Goal: Information Seeking & Learning: Learn about a topic

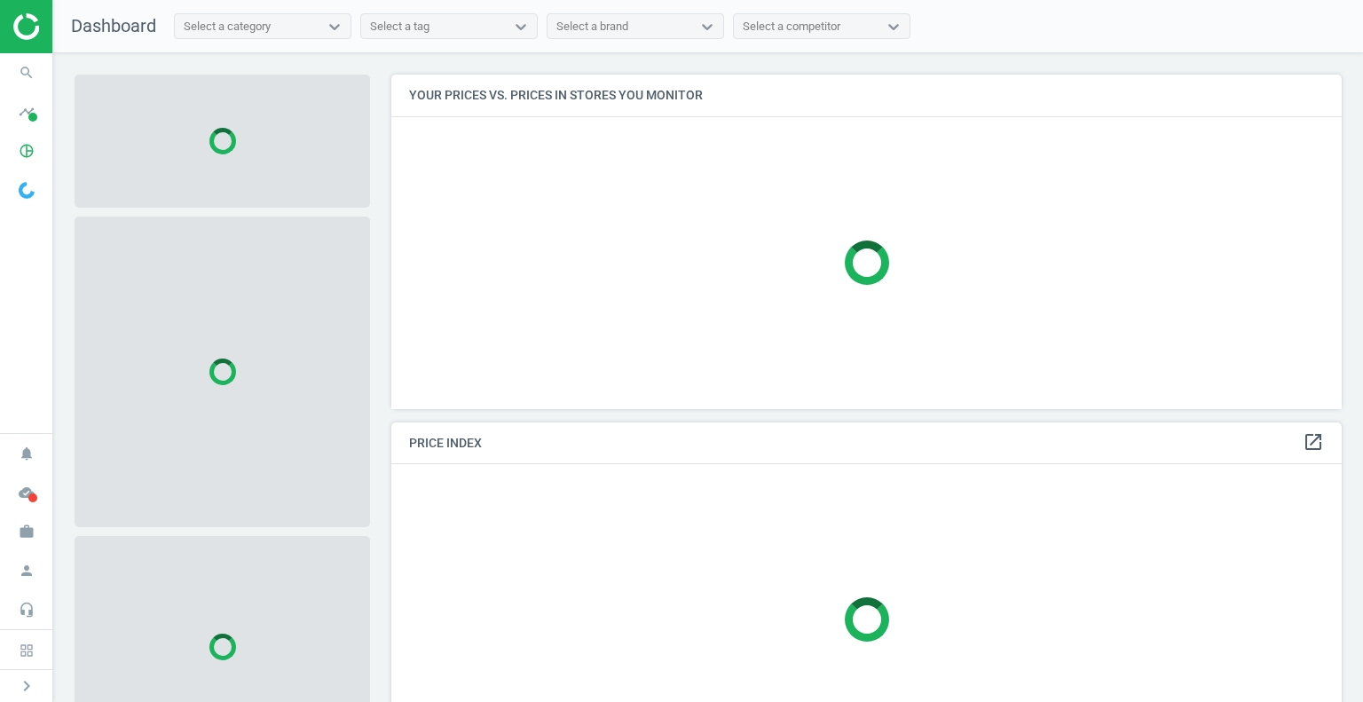
scroll to position [361, 964]
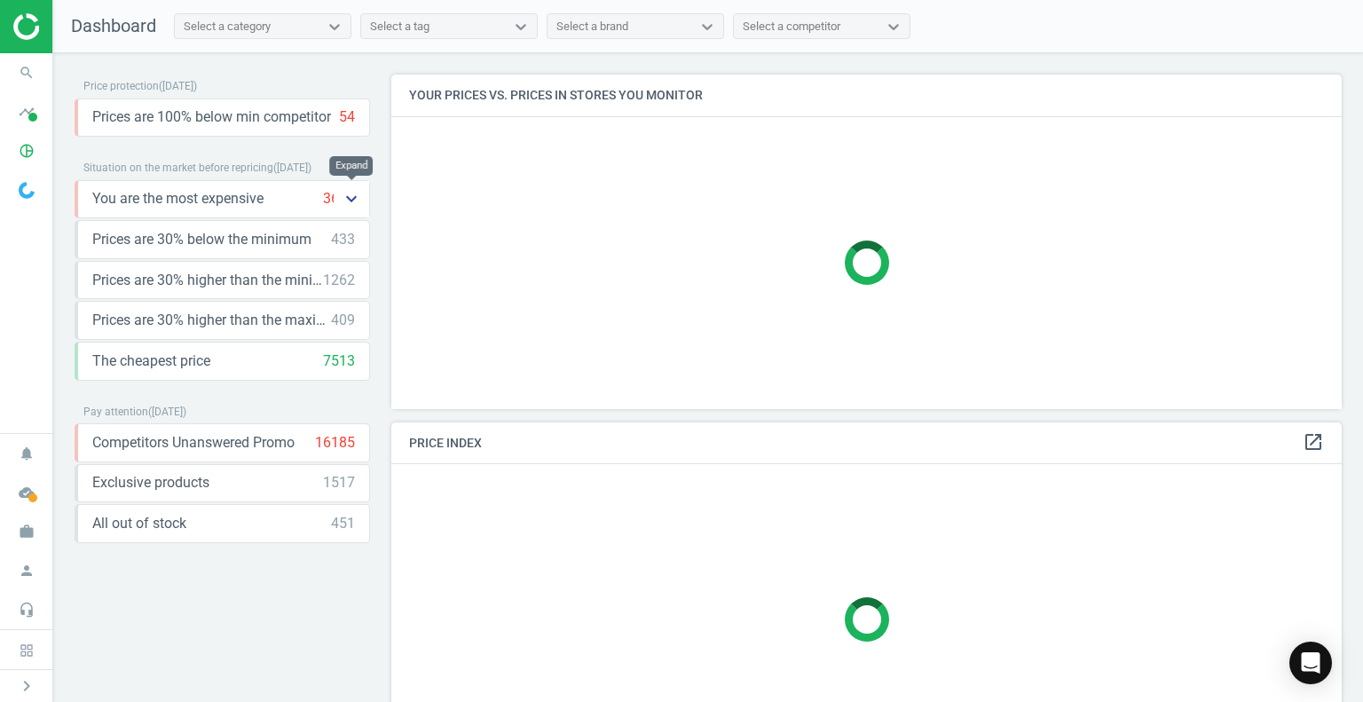
click at [354, 194] on icon "keyboard_arrow_down" at bounding box center [351, 198] width 21 height 21
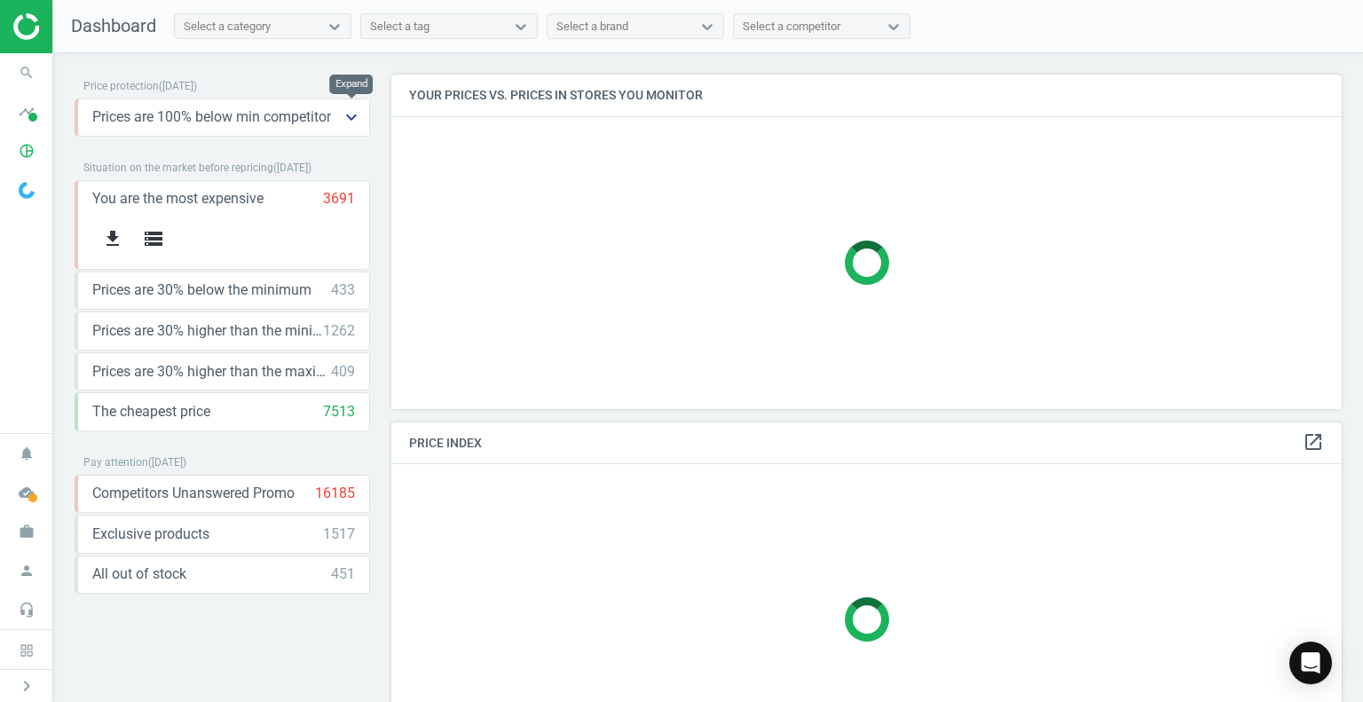
click at [361, 114] on icon "keyboard_arrow_down" at bounding box center [351, 116] width 21 height 21
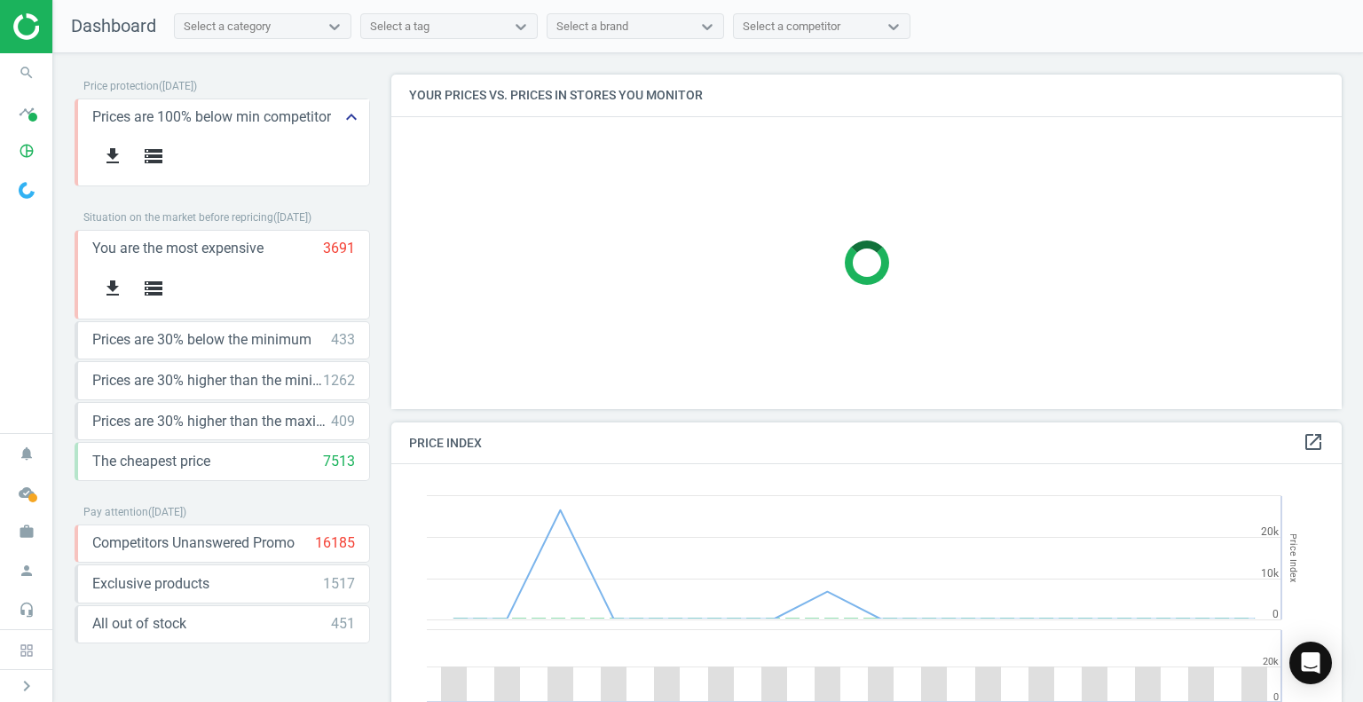
scroll to position [379, 964]
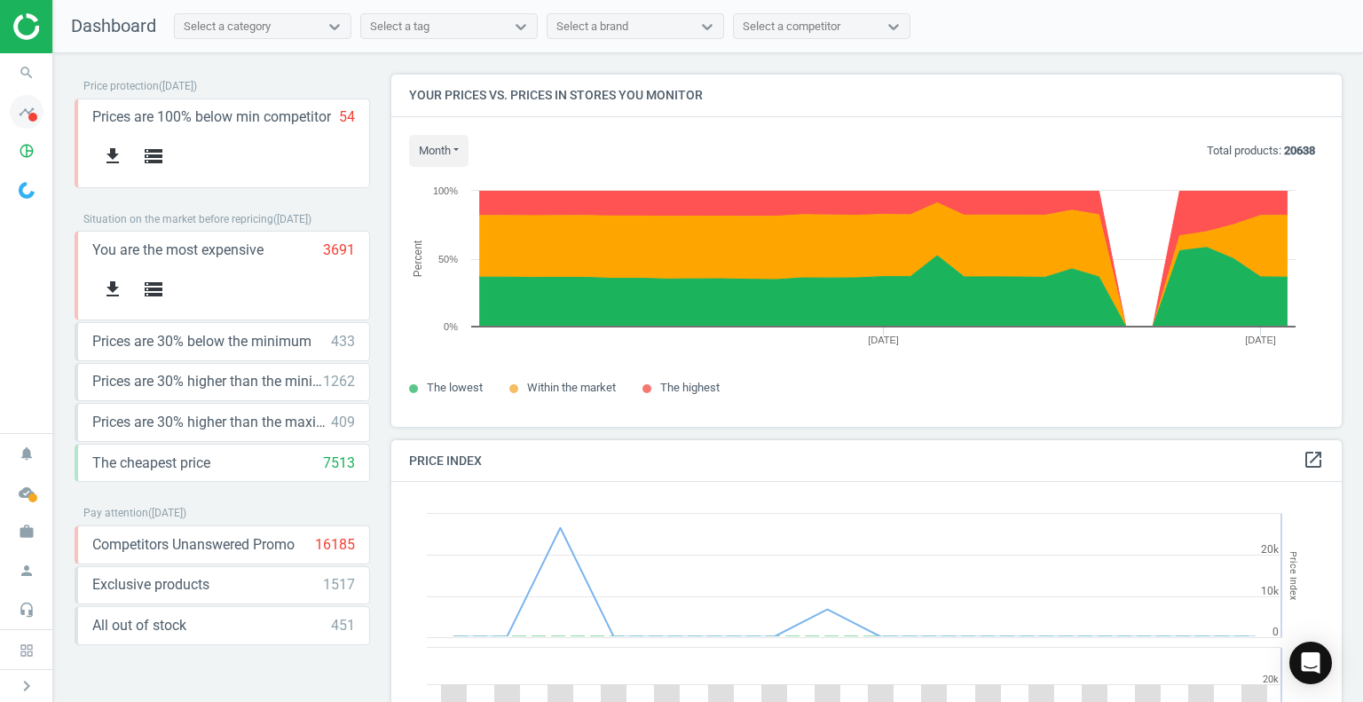
click at [27, 111] on icon "timeline" at bounding box center [27, 112] width 34 height 34
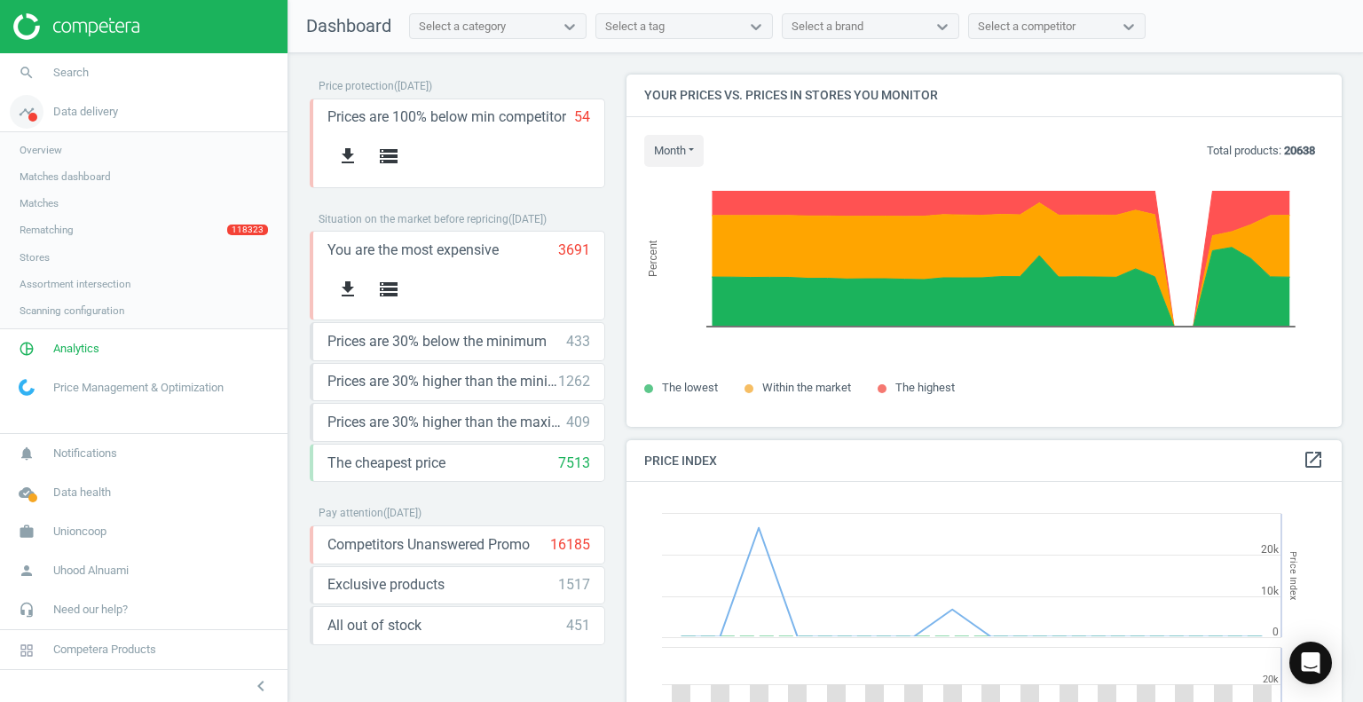
scroll to position [8, 9]
click at [79, 231] on link "Rematching 118323" at bounding box center [144, 230] width 288 height 27
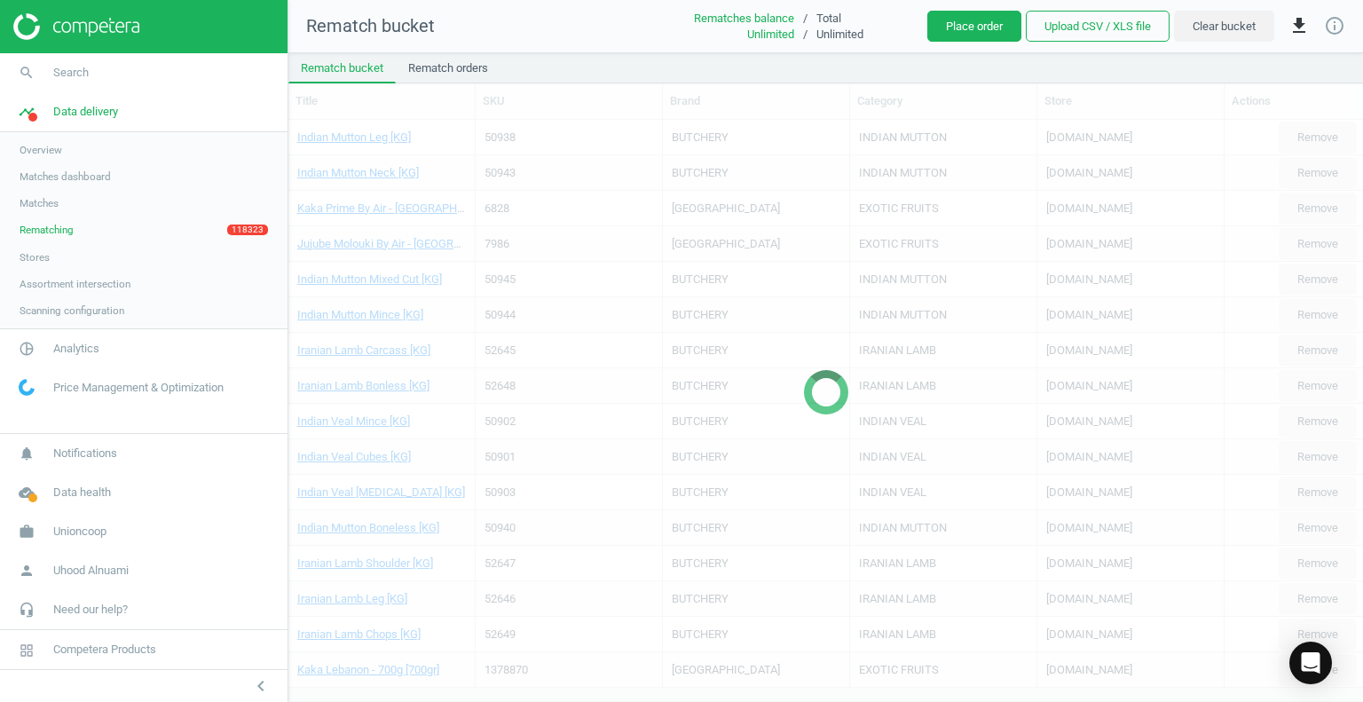
scroll to position [14, 14]
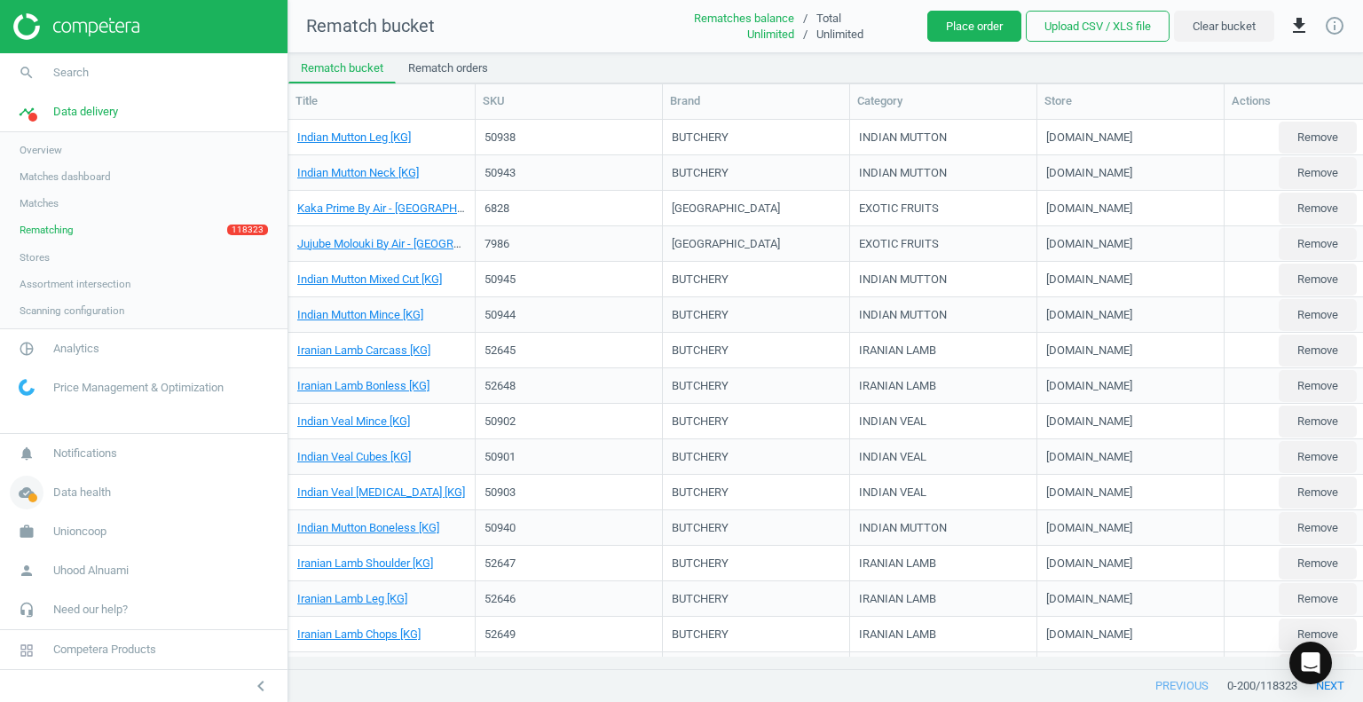
click at [69, 497] on span "Data health" at bounding box center [82, 492] width 58 height 16
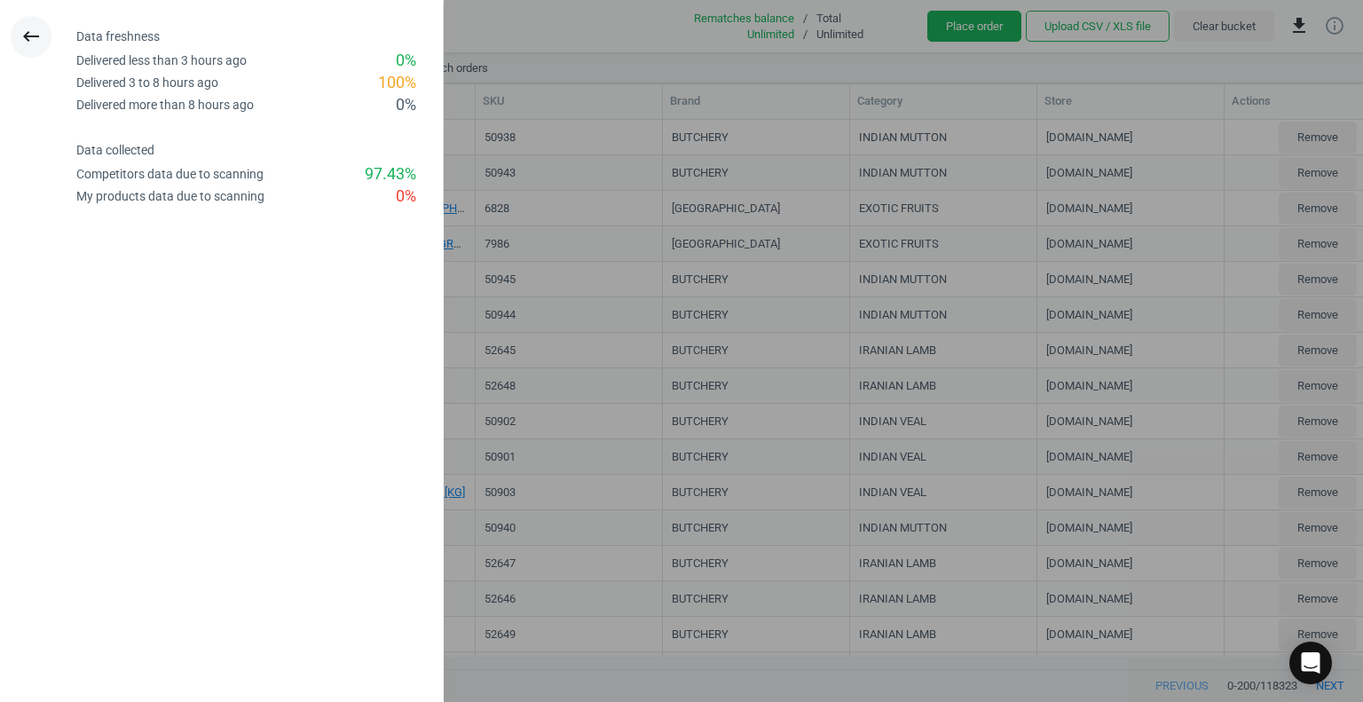
click at [37, 34] on icon "keyboard_backspace" at bounding box center [30, 36] width 21 height 21
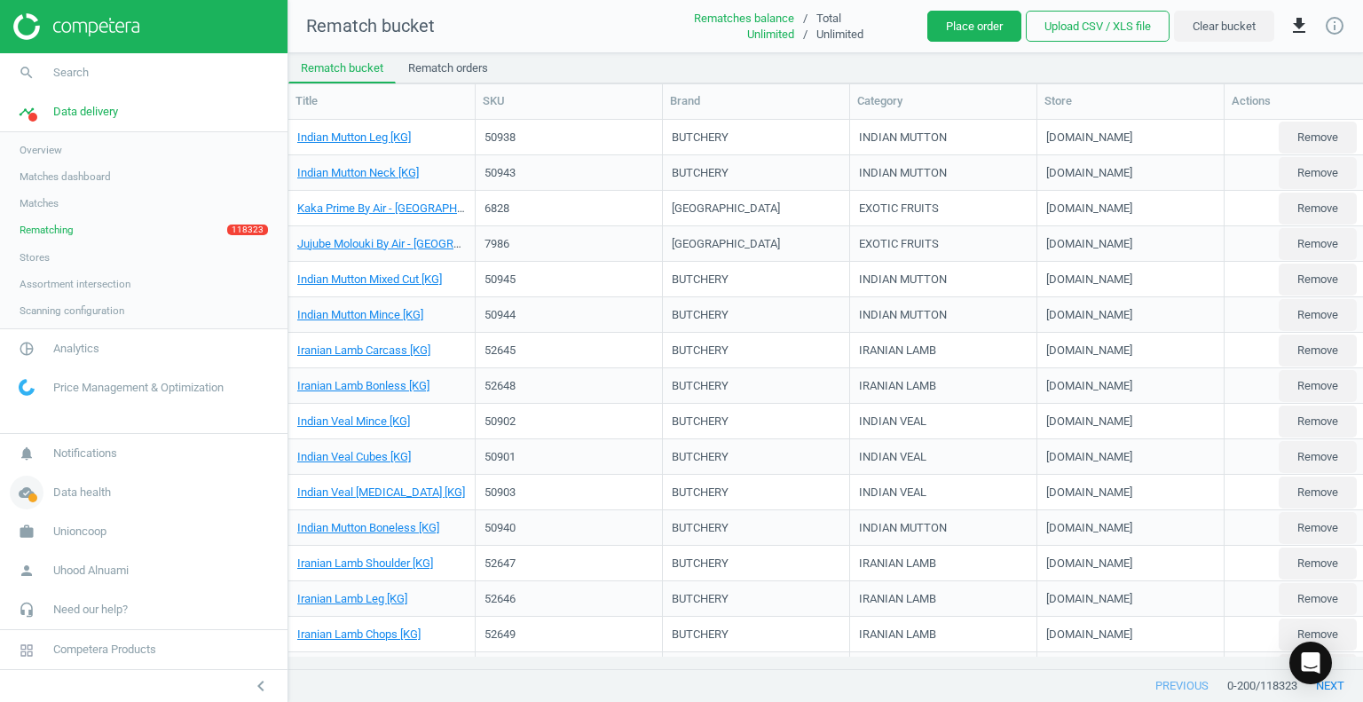
click at [86, 479] on link "cloud_done Data health" at bounding box center [144, 492] width 288 height 39
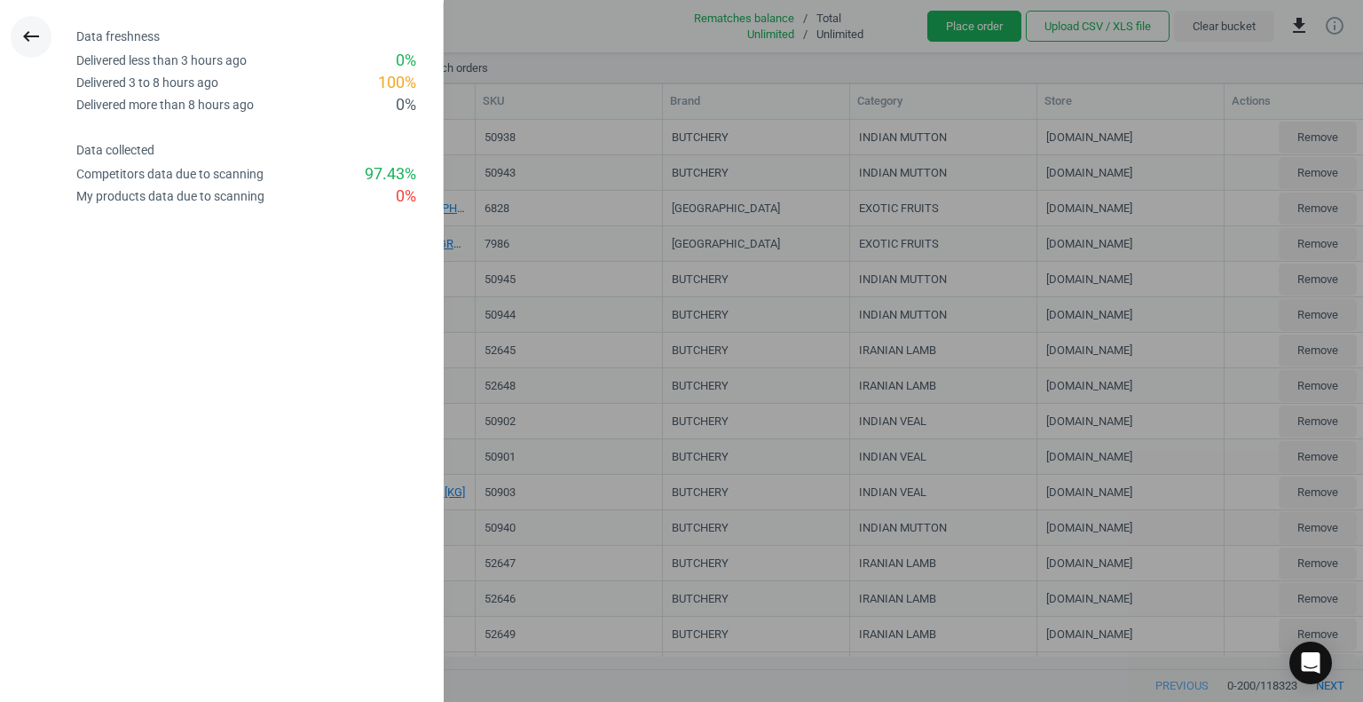
click at [32, 32] on icon "keyboard_backspace" at bounding box center [30, 36] width 21 height 21
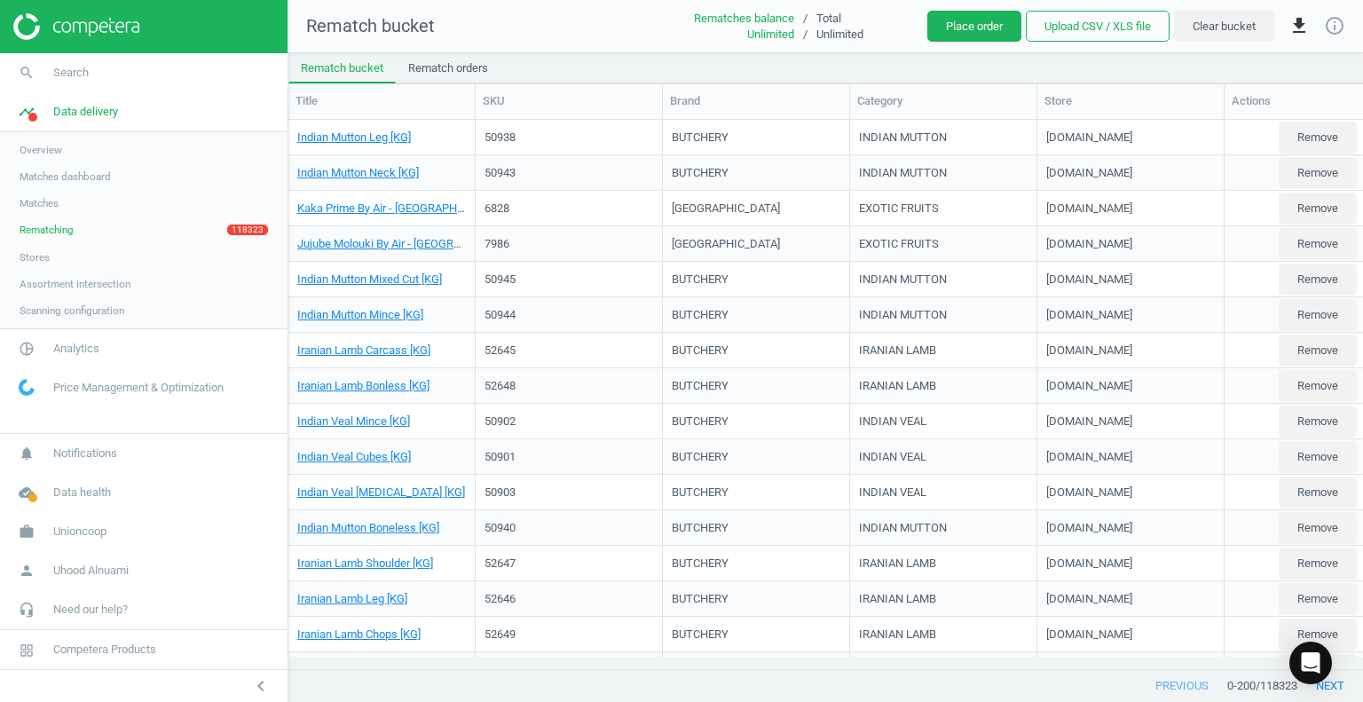
click at [99, 382] on span "Price Management & Optimization" at bounding box center [138, 388] width 170 height 16
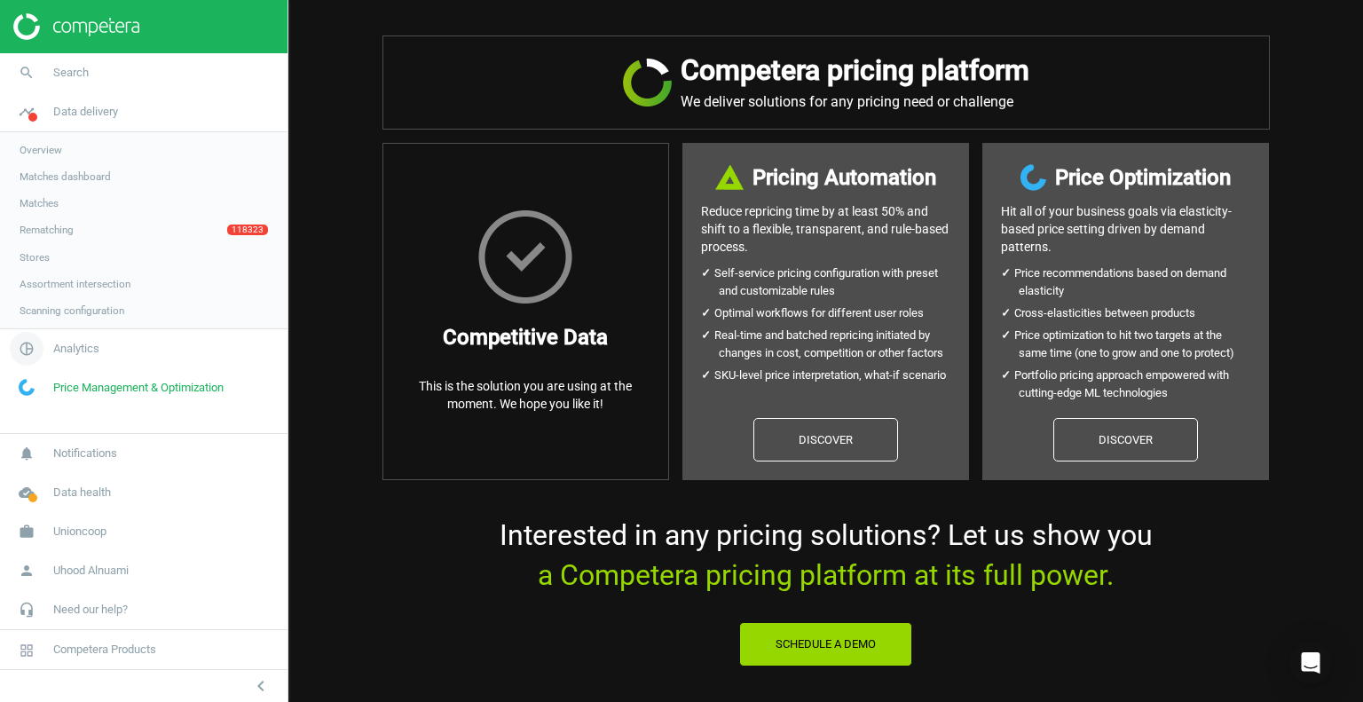
click at [91, 344] on span "Analytics" at bounding box center [76, 349] width 46 height 16
click at [32, 216] on span "Products" at bounding box center [41, 216] width 42 height 14
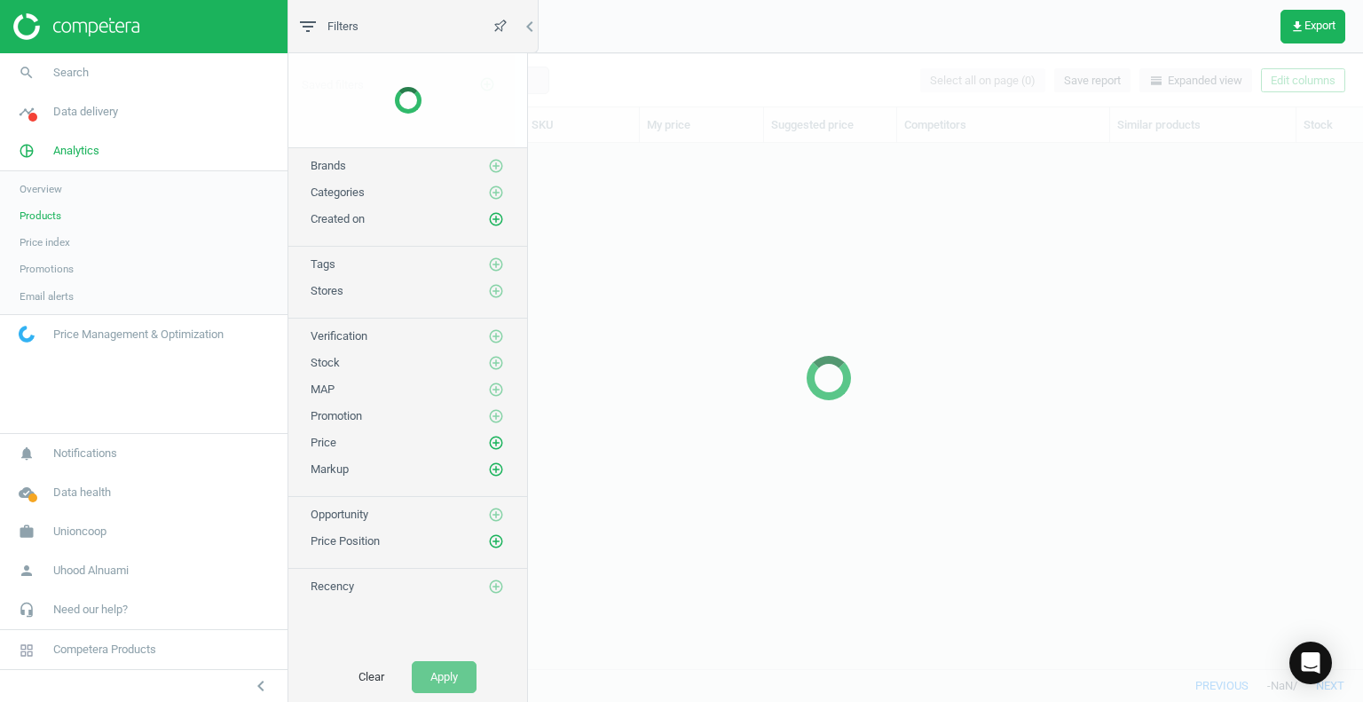
scroll to position [500, 1056]
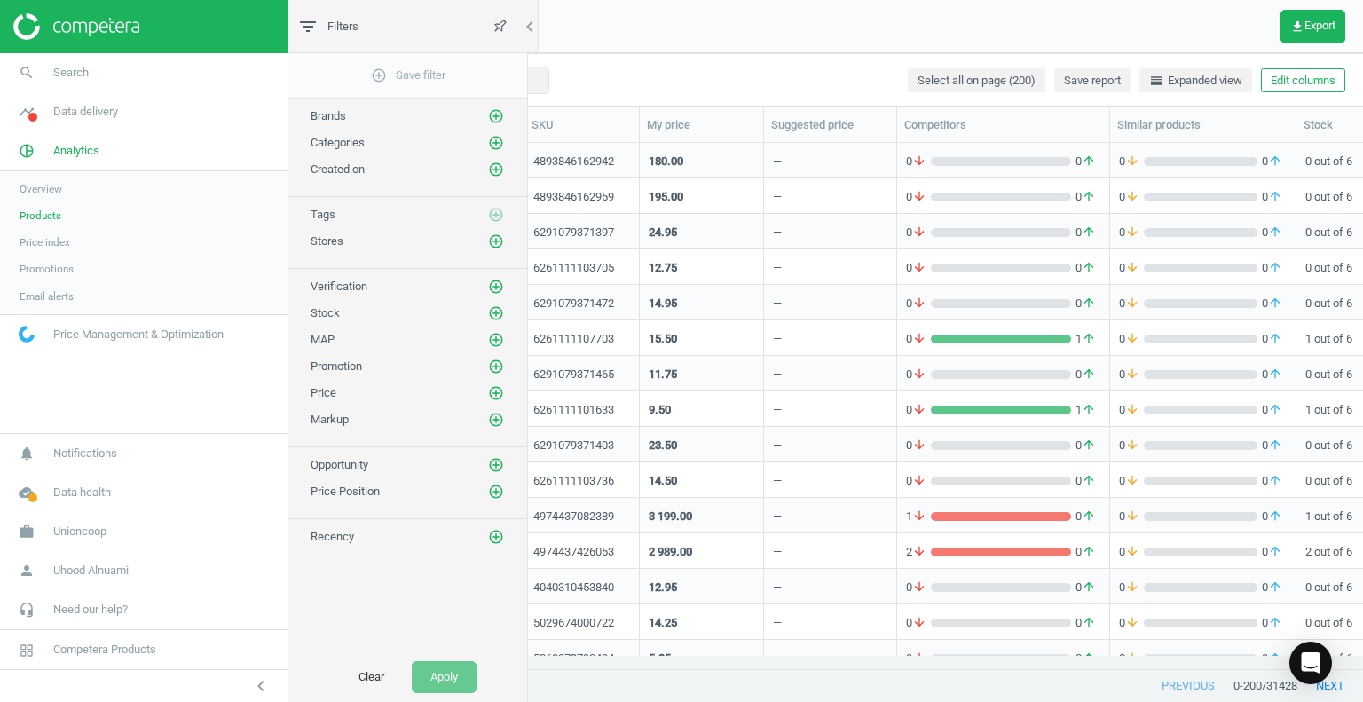
click at [636, 685] on div "previous 0 - 200 / 31428 next" at bounding box center [828, 686] width 1069 height 32
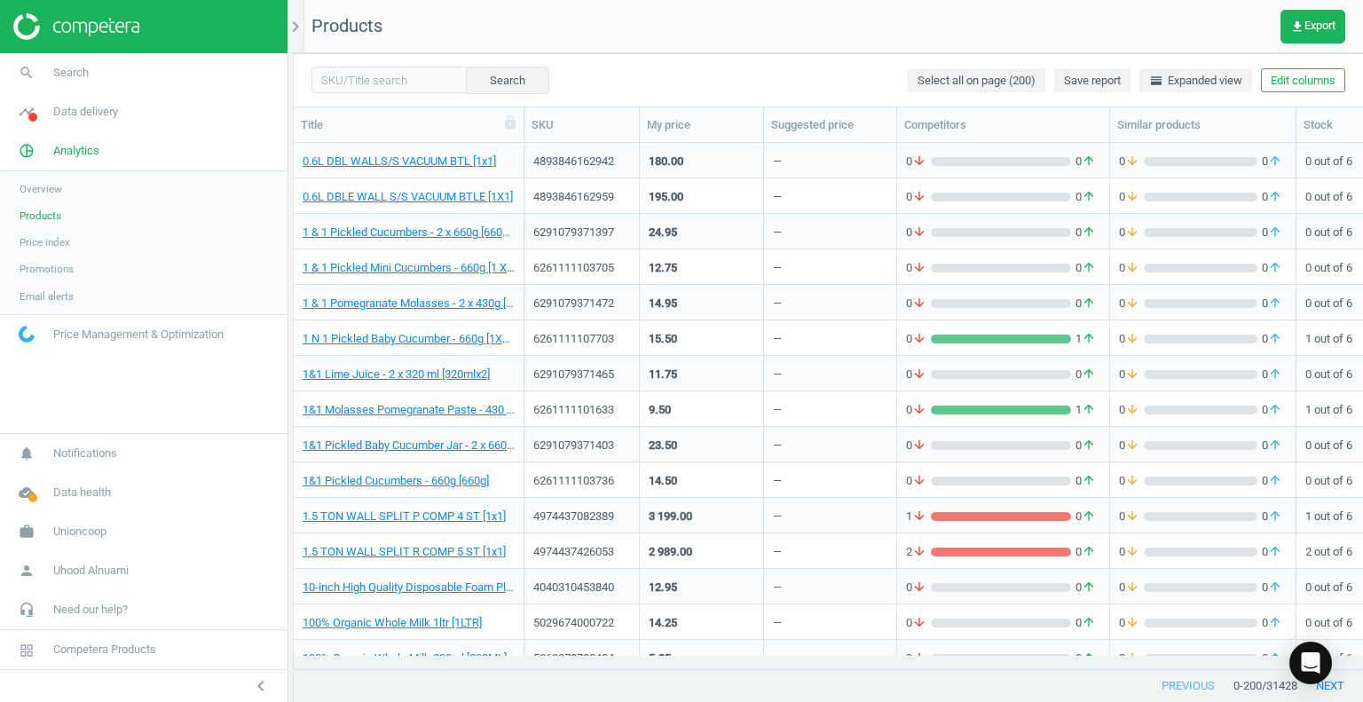
click at [685, 672] on div "previous 0 - 200 / 31428 next" at bounding box center [828, 686] width 1069 height 32
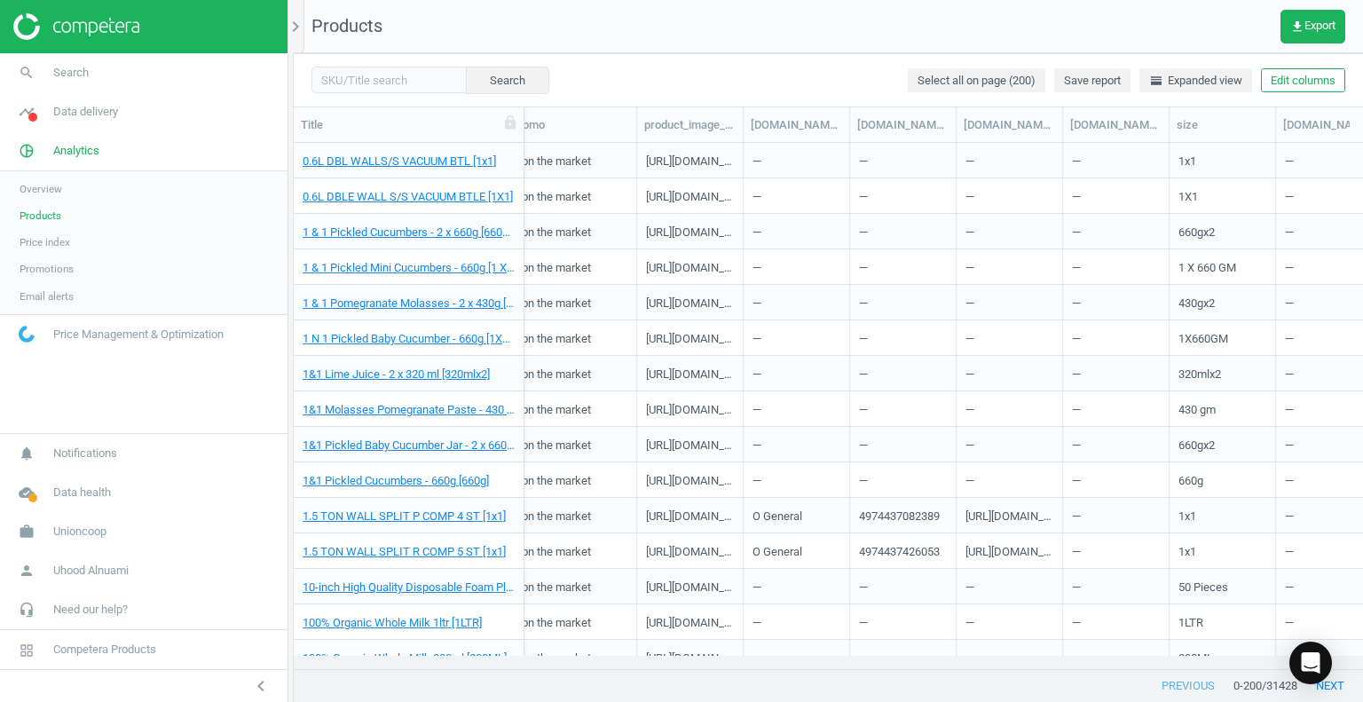
scroll to position [0, 0]
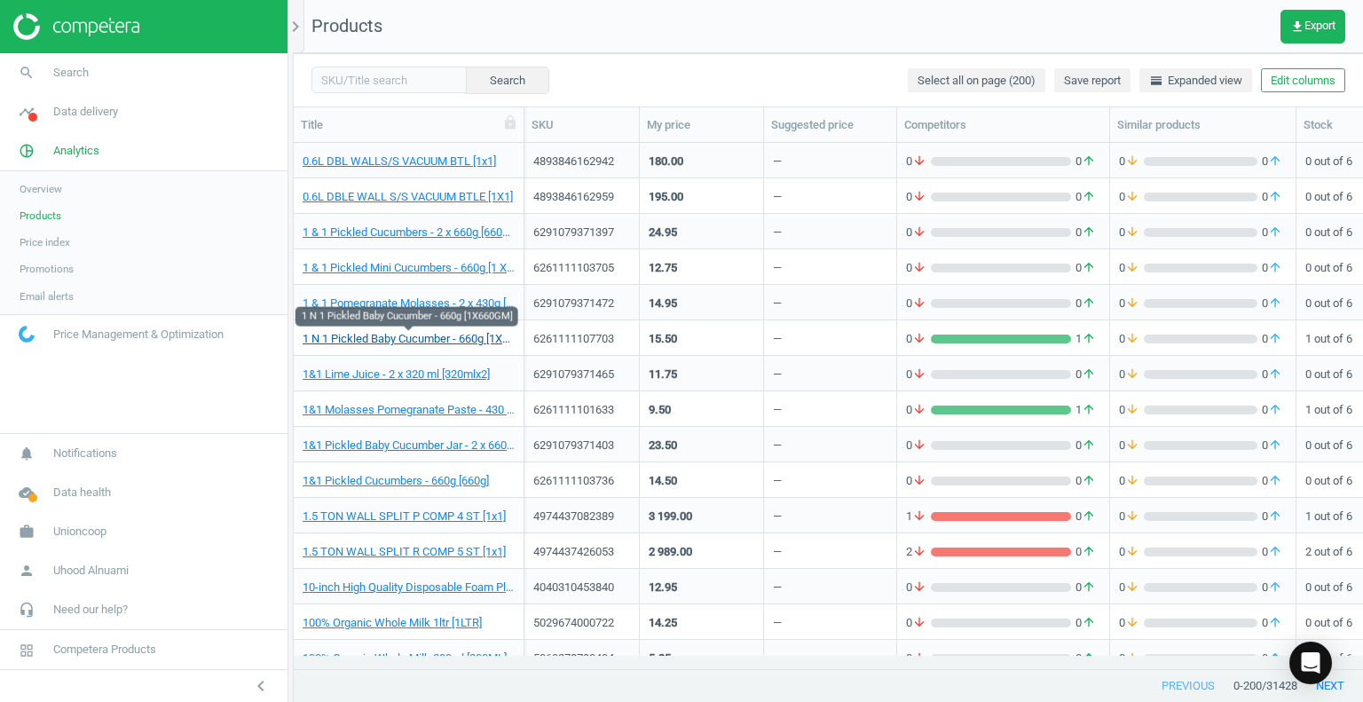
click at [515, 340] on link "1 N 1 Pickled Baby Cucumber - 660g [1X660GM]" at bounding box center [409, 339] width 212 height 16
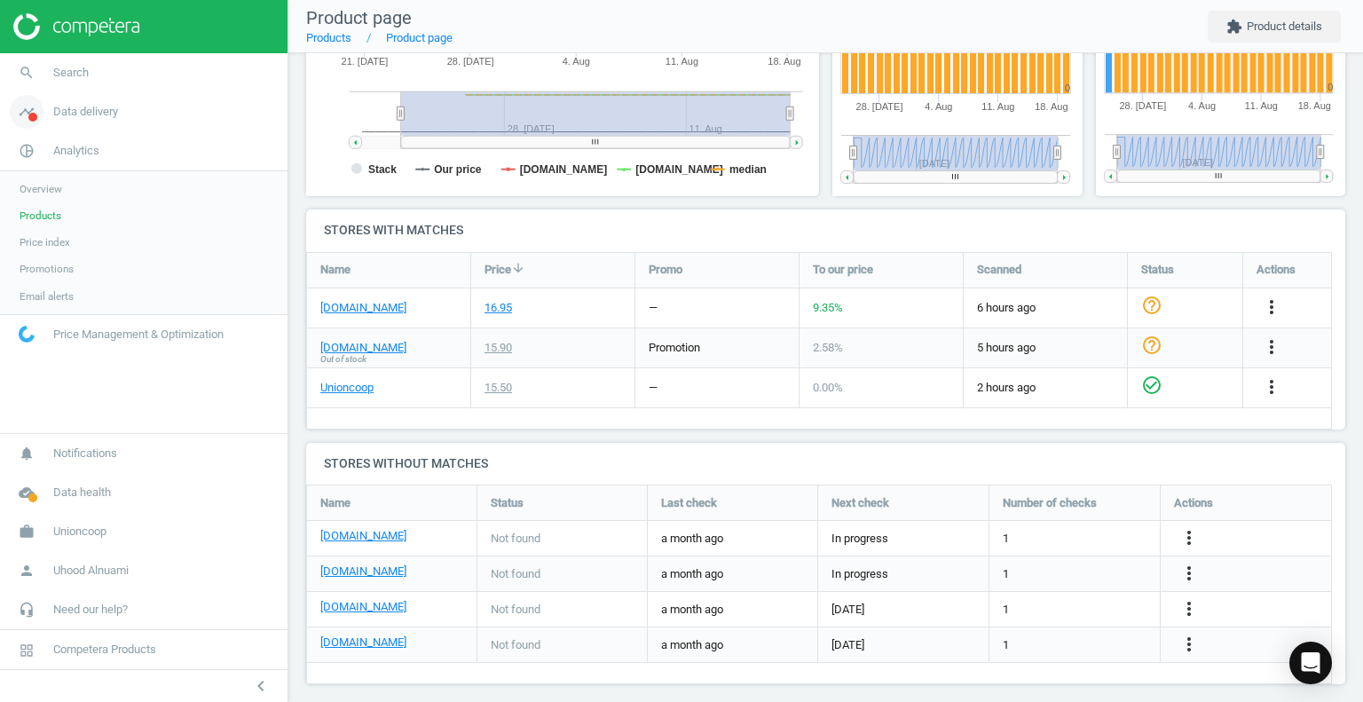
click at [61, 122] on link "timeline Data delivery" at bounding box center [144, 111] width 288 height 39
click at [64, 177] on span "Matches dashboard" at bounding box center [65, 176] width 91 height 14
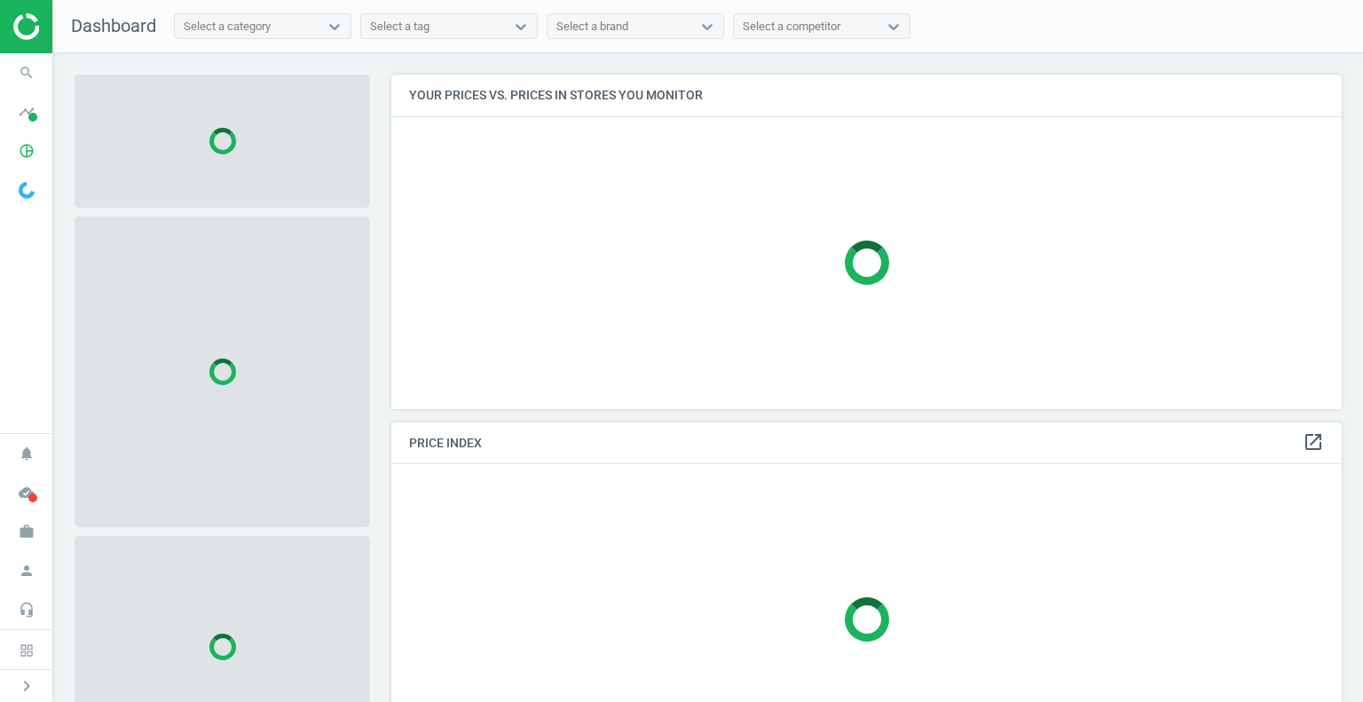
scroll to position [361, 964]
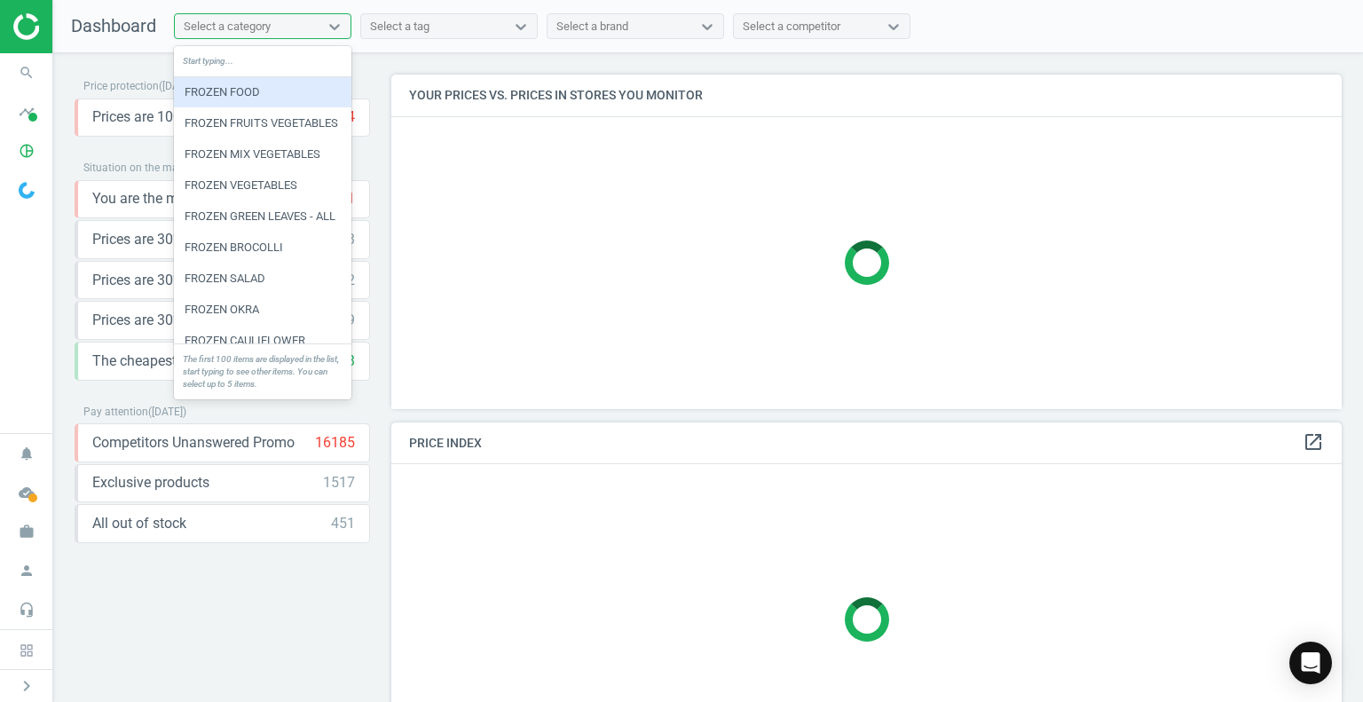
click at [229, 19] on div "Select a category" at bounding box center [227, 27] width 87 height 16
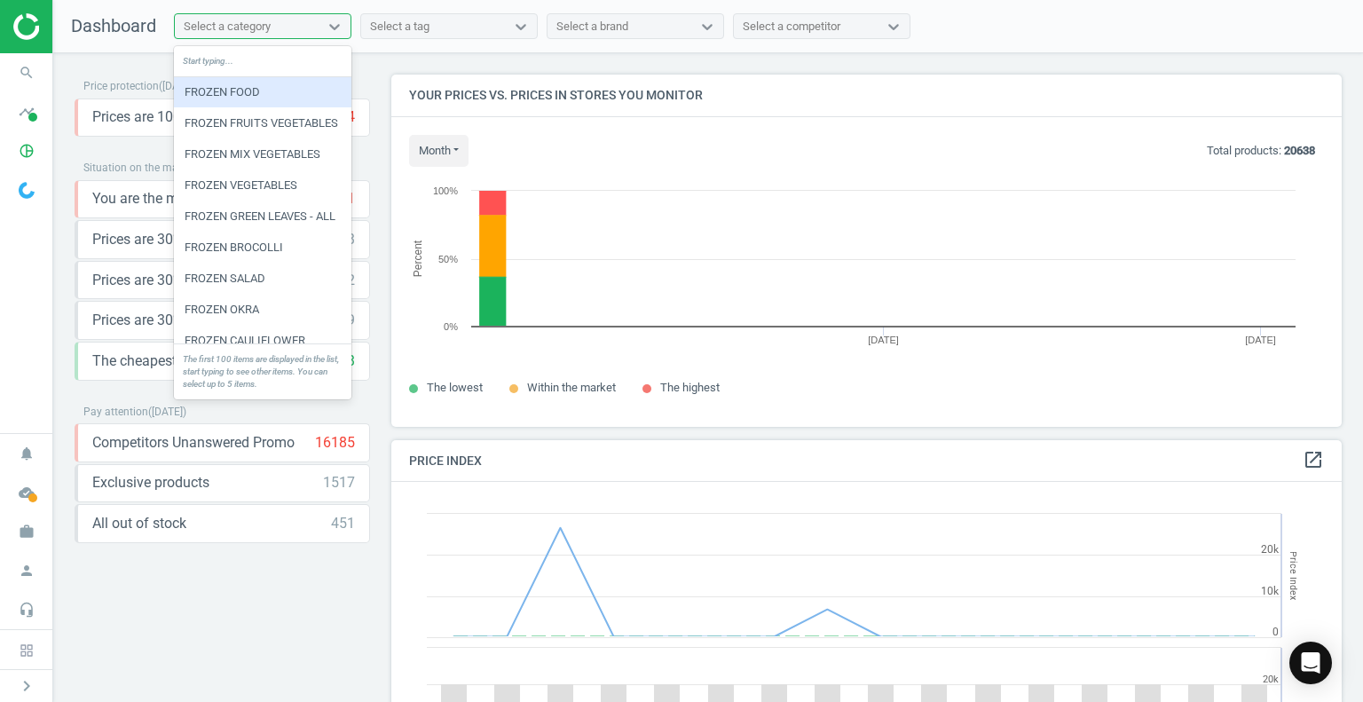
scroll to position [379, 964]
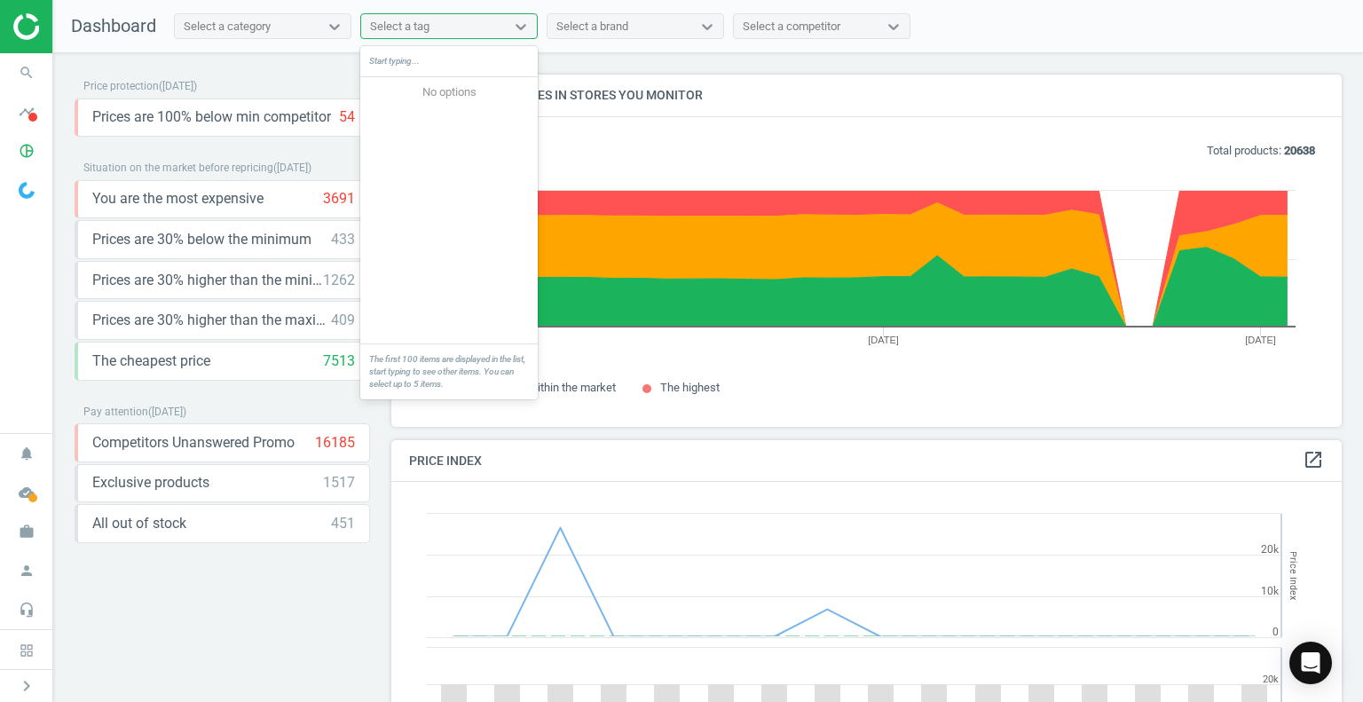
click at [425, 30] on div "Select a tag" at bounding box center [399, 27] width 59 height 16
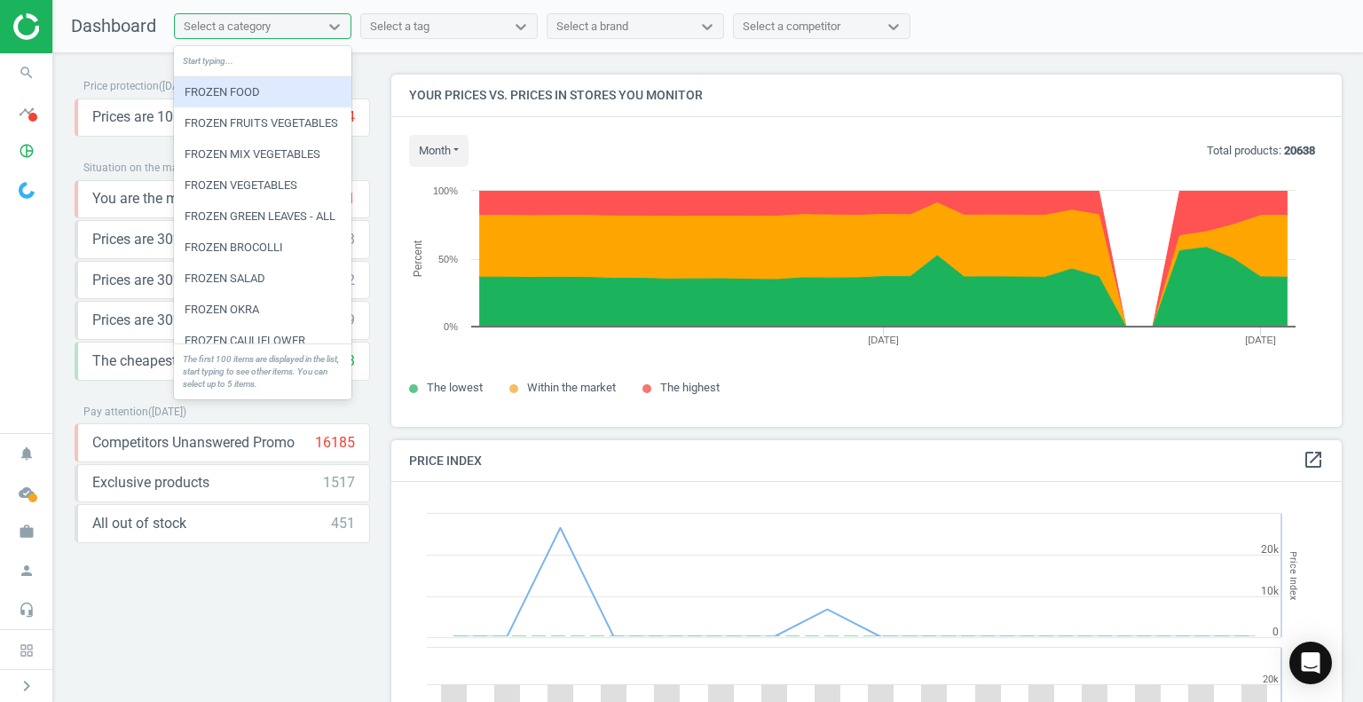
click at [292, 23] on div "Select a category" at bounding box center [247, 26] width 144 height 23
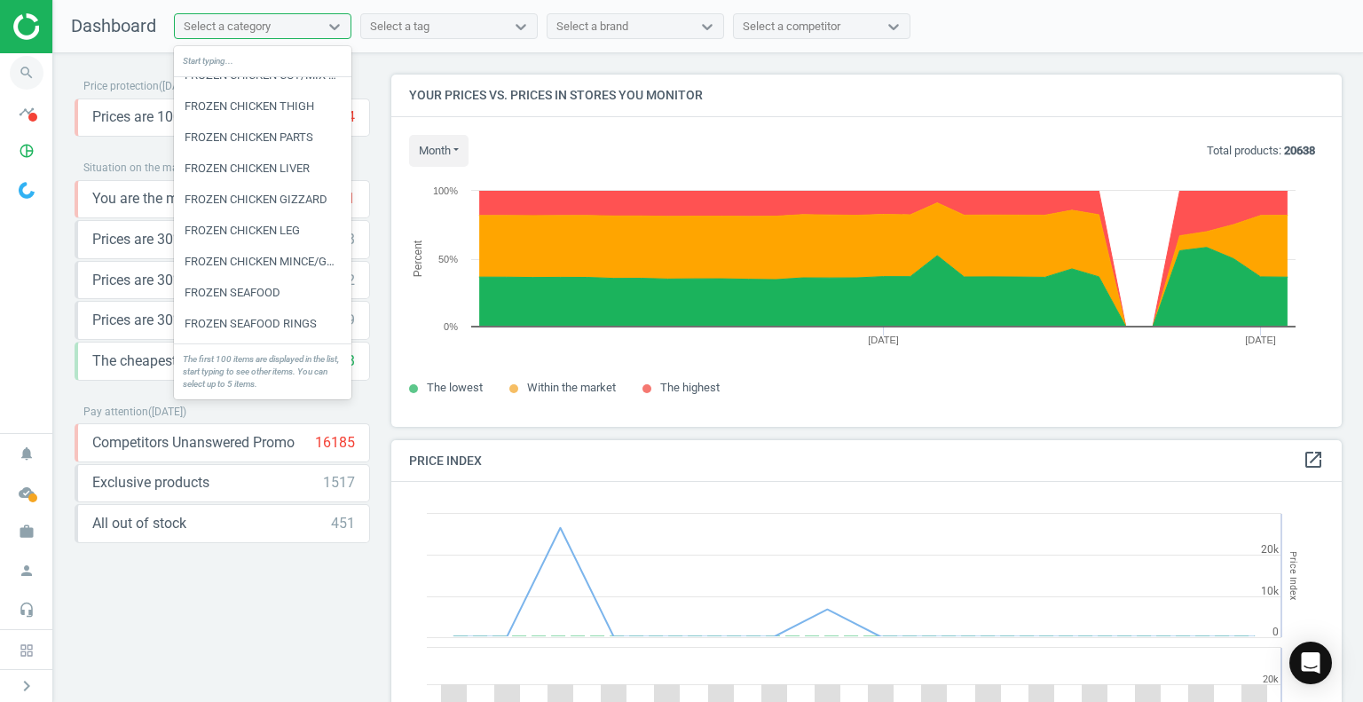
scroll to position [1601, 0]
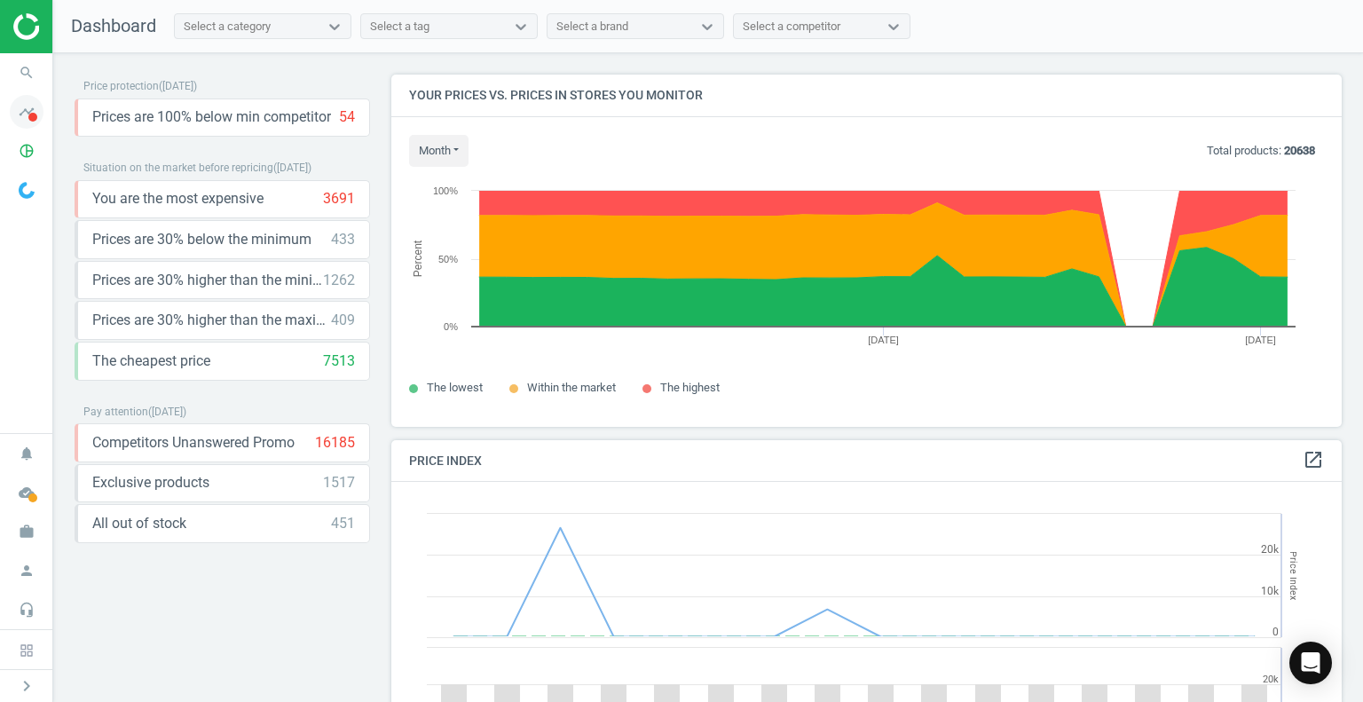
click at [21, 126] on icon "timeline" at bounding box center [27, 112] width 34 height 34
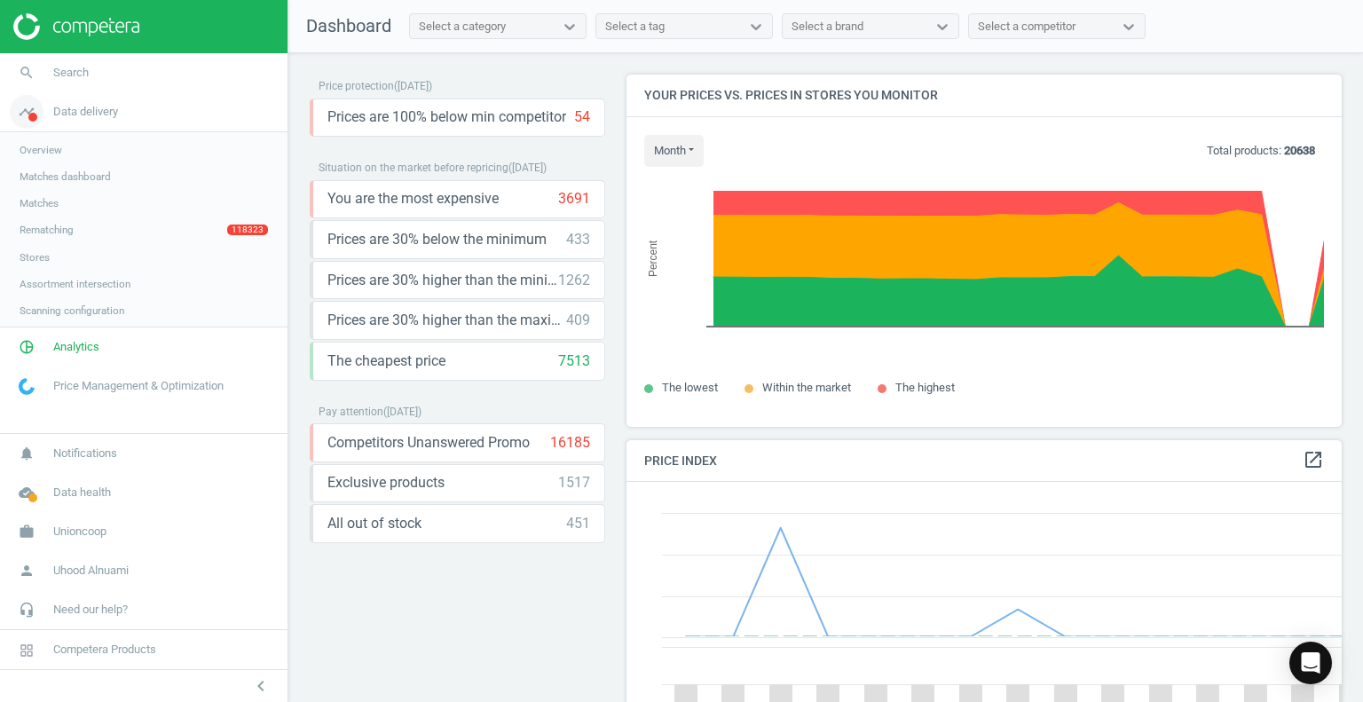
scroll to position [0, 0]
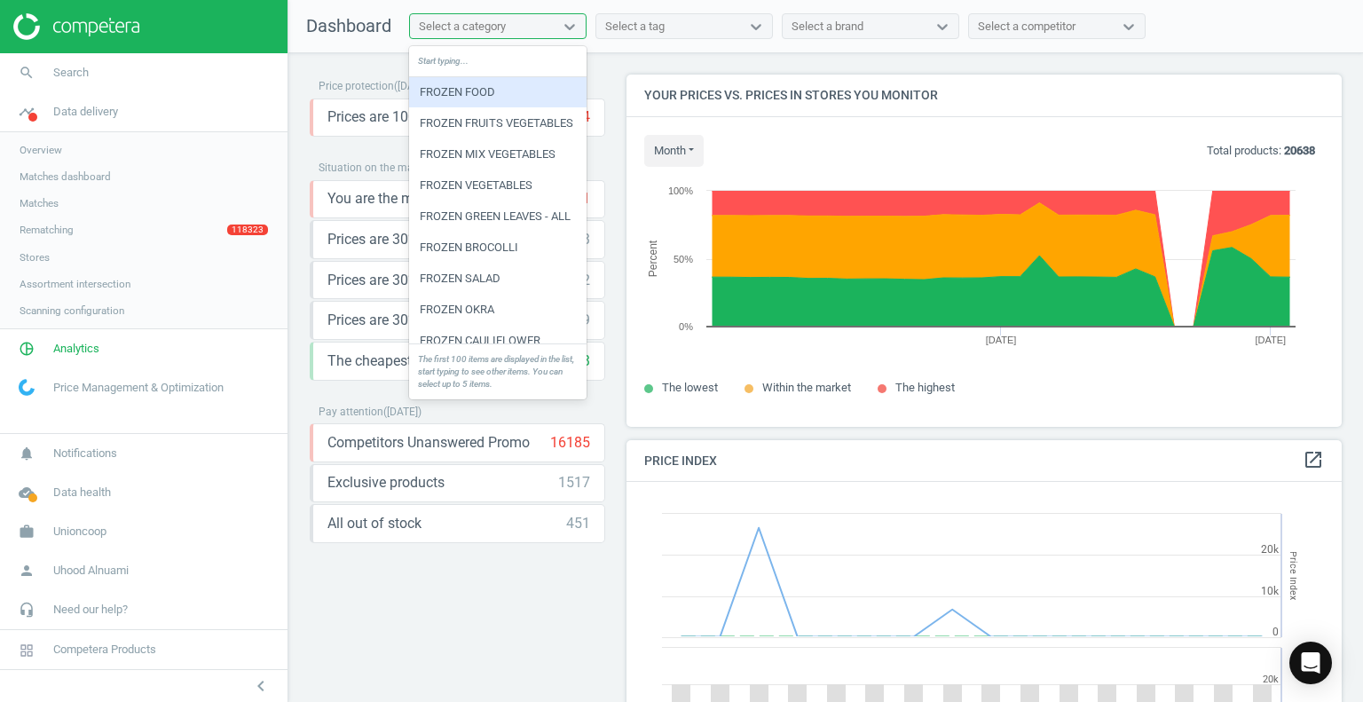
click at [469, 38] on div "Select a category" at bounding box center [497, 26] width 177 height 27
click at [664, 26] on div "Select a tag" at bounding box center [668, 26] width 144 height 23
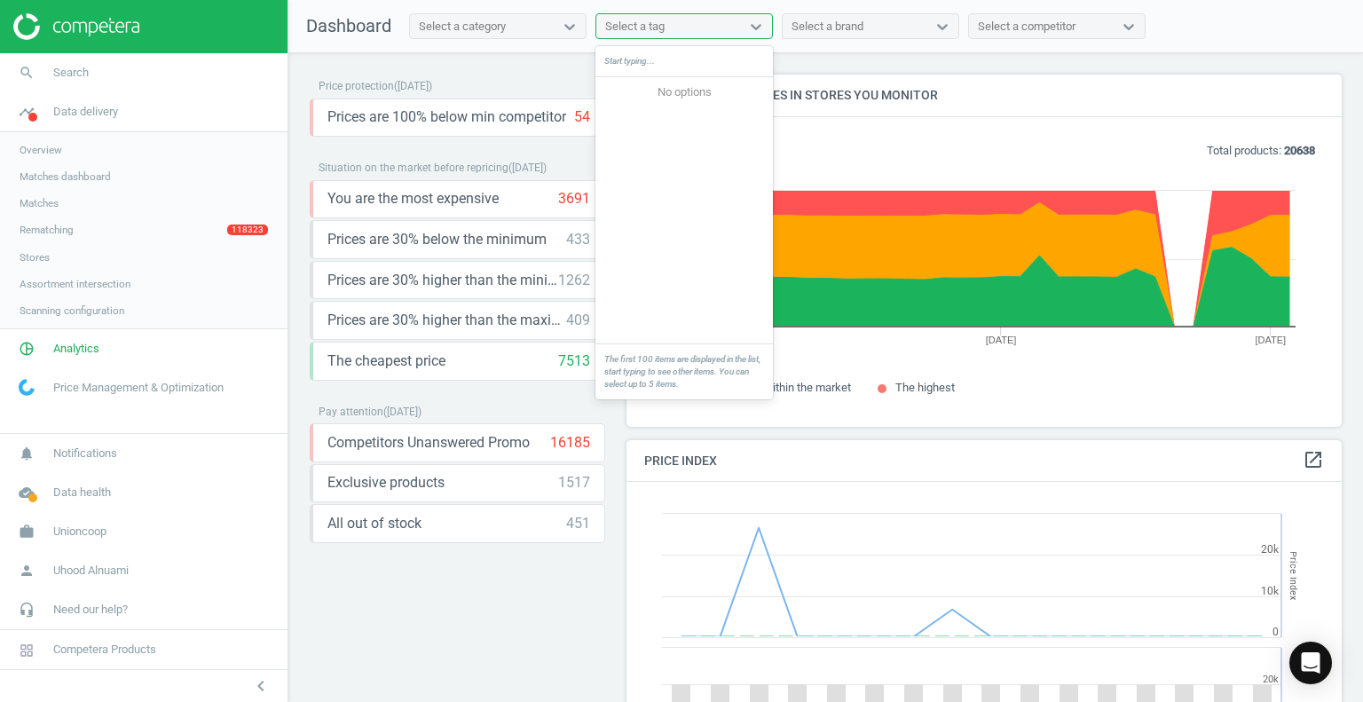
click at [812, 24] on div "Select a brand" at bounding box center [828, 27] width 72 height 16
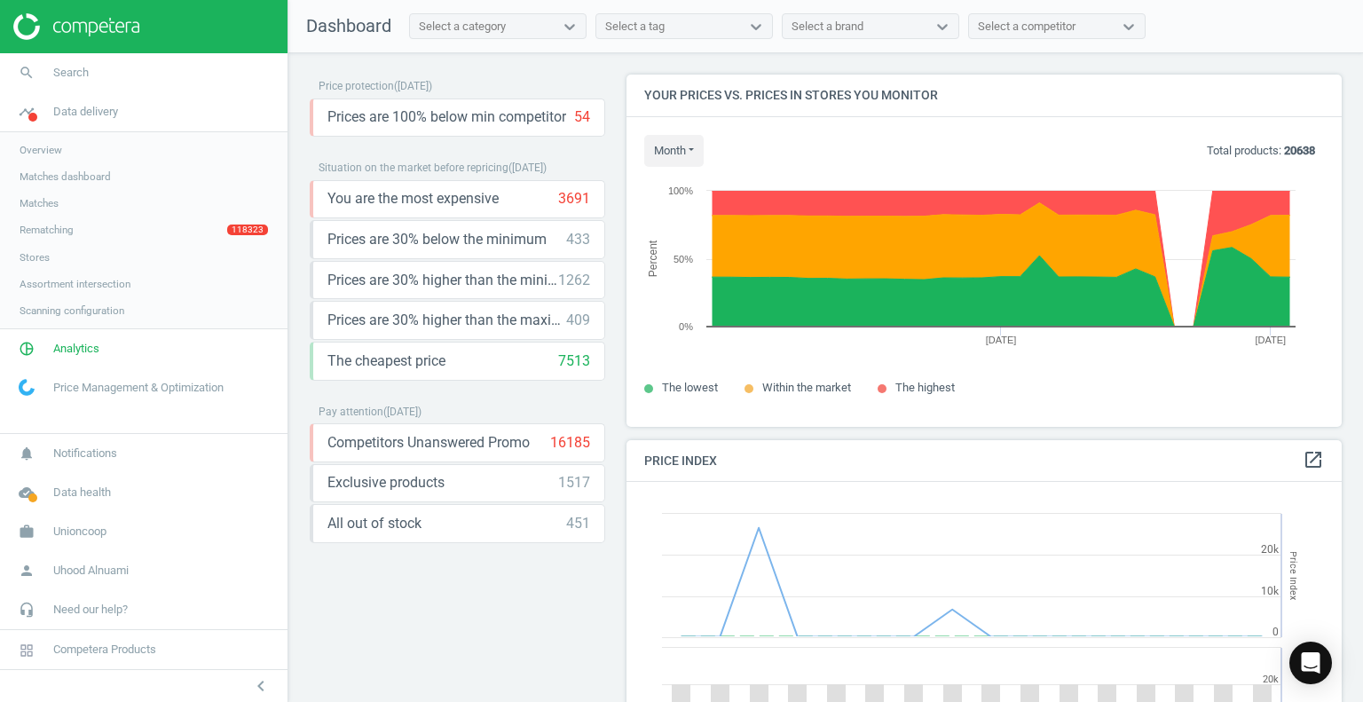
click at [1060, 3] on nav "Dashboard Select a category Select a tag Select a brand Select a competitor" at bounding box center [825, 26] width 1075 height 53
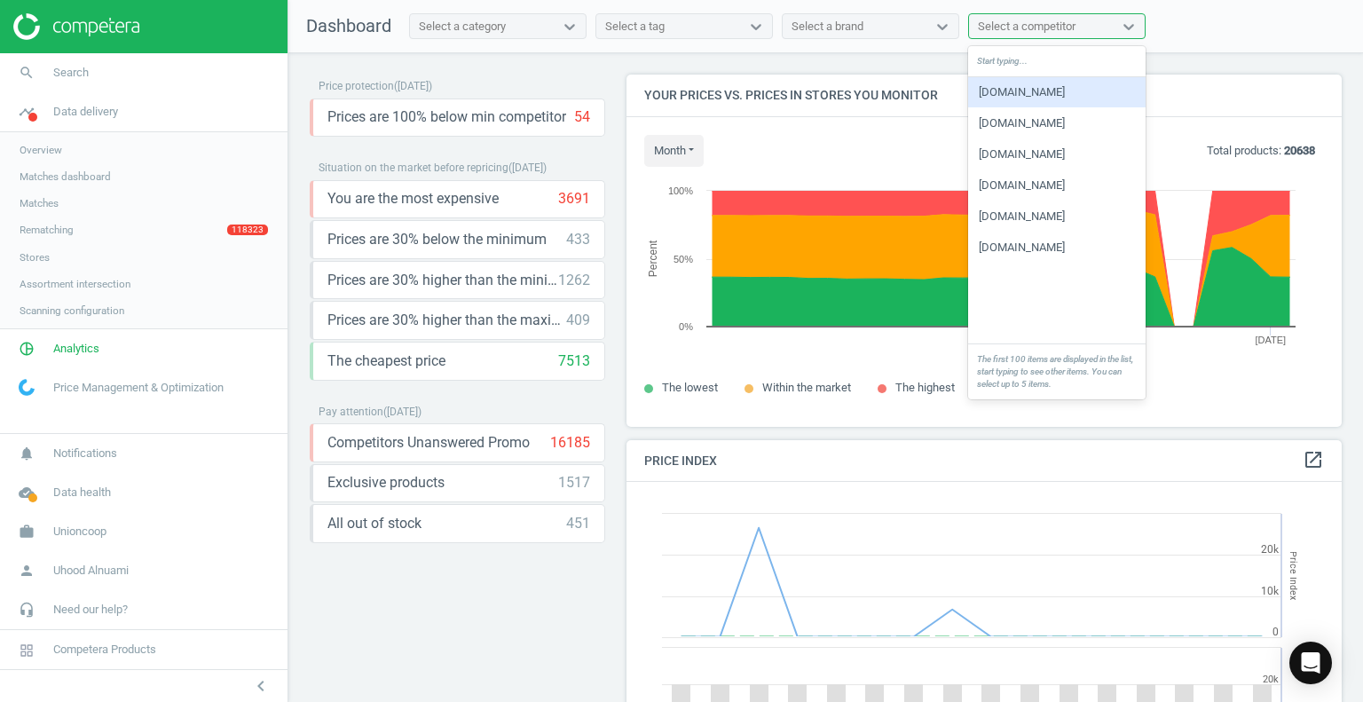
click at [1039, 22] on div "Select a competitor" at bounding box center [1027, 27] width 98 height 16
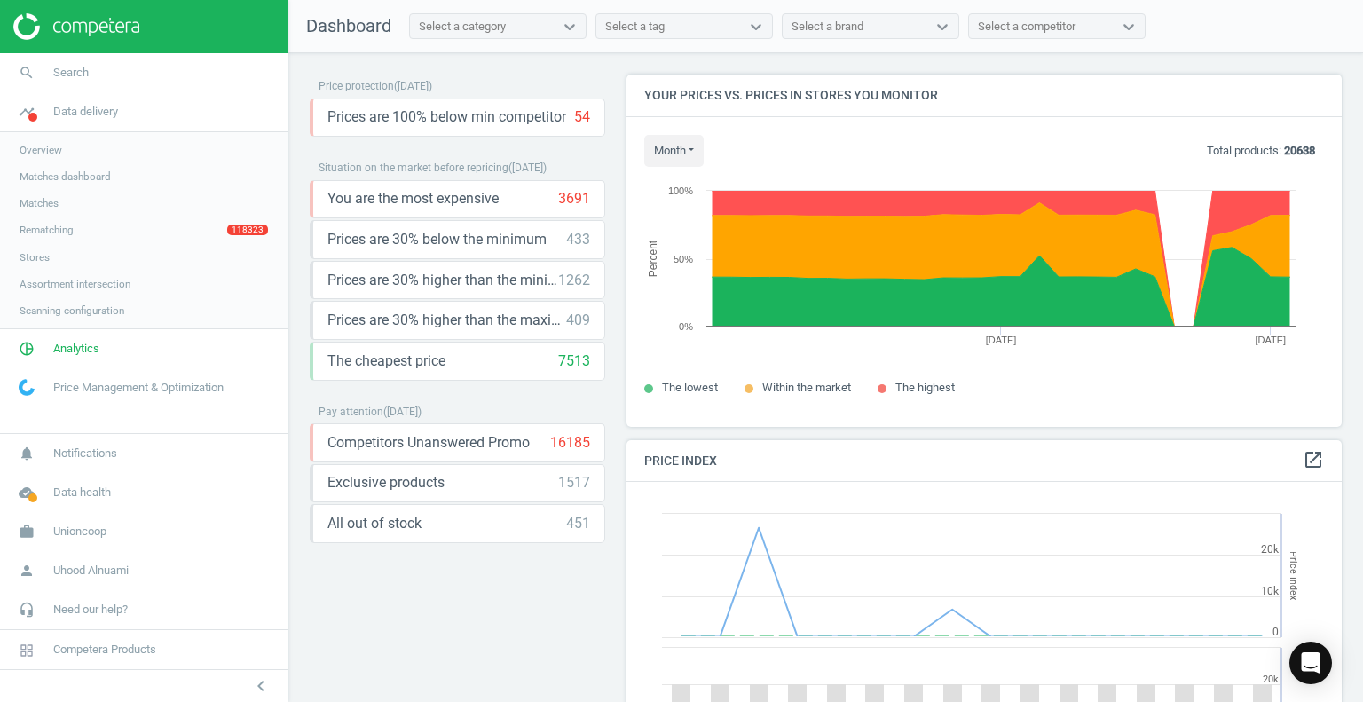
click at [477, 162] on span "Situation on the market before repricing" at bounding box center [414, 167] width 190 height 12
